Goal: Information Seeking & Learning: Find specific fact

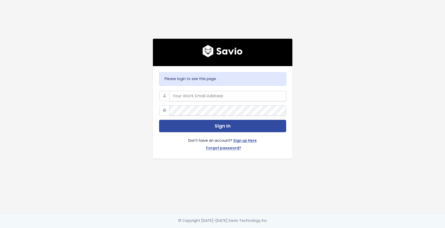
type input "[EMAIL_ADDRESS][DOMAIN_NAME]"
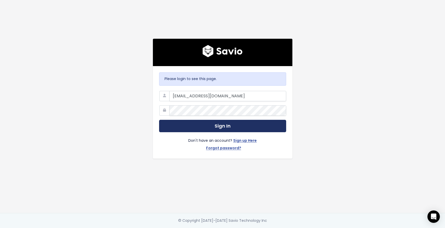
click at [225, 123] on button "Sign In" at bounding box center [222, 126] width 127 height 13
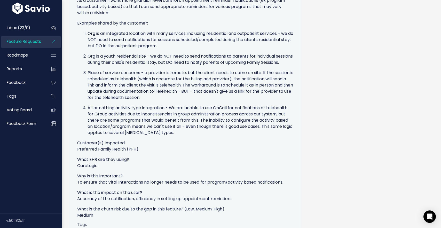
scroll to position [276, 0]
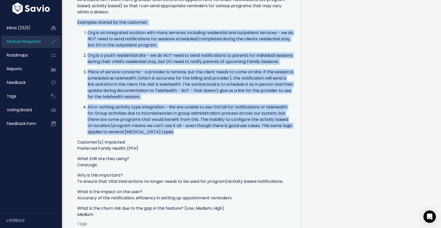
drag, startPoint x: 77, startPoint y: 22, endPoint x: 197, endPoint y: 136, distance: 165.5
click at [197, 136] on div "Problem Statement (As a __, I want to , so that I can ): As a customer, I want …" at bounding box center [185, 103] width 217 height 227
copy div "Examples shared by the customer: Org is an integrated location with many servic…"
